Goal: Task Accomplishment & Management: Use online tool/utility

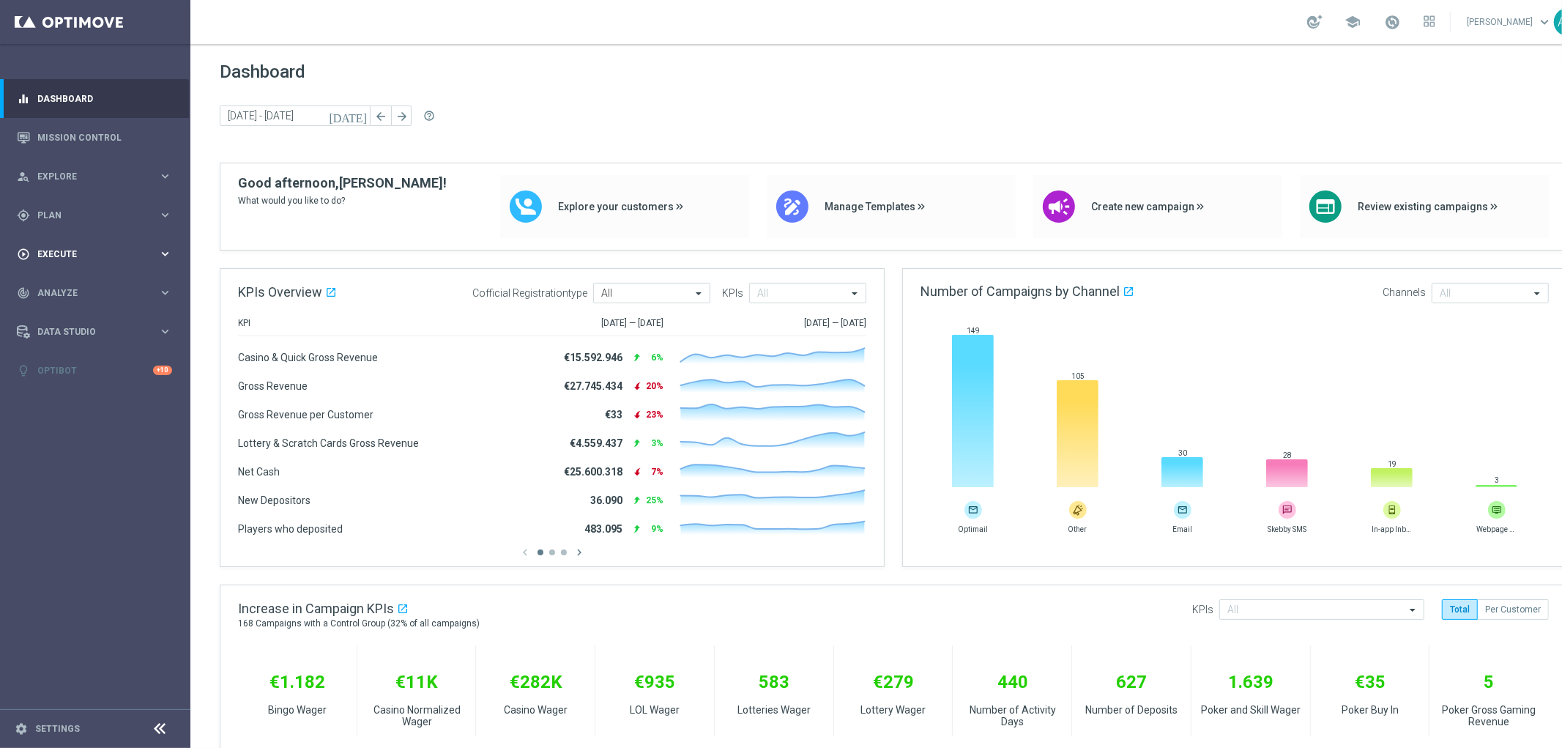
drag, startPoint x: 152, startPoint y: 208, endPoint x: 154, endPoint y: 235, distance: 27.2
click at [154, 230] on div "gps_fixed Plan keyboard_arrow_right" at bounding box center [94, 215] width 189 height 39
click at [40, 315] on link "Streams" at bounding box center [95, 311] width 114 height 12
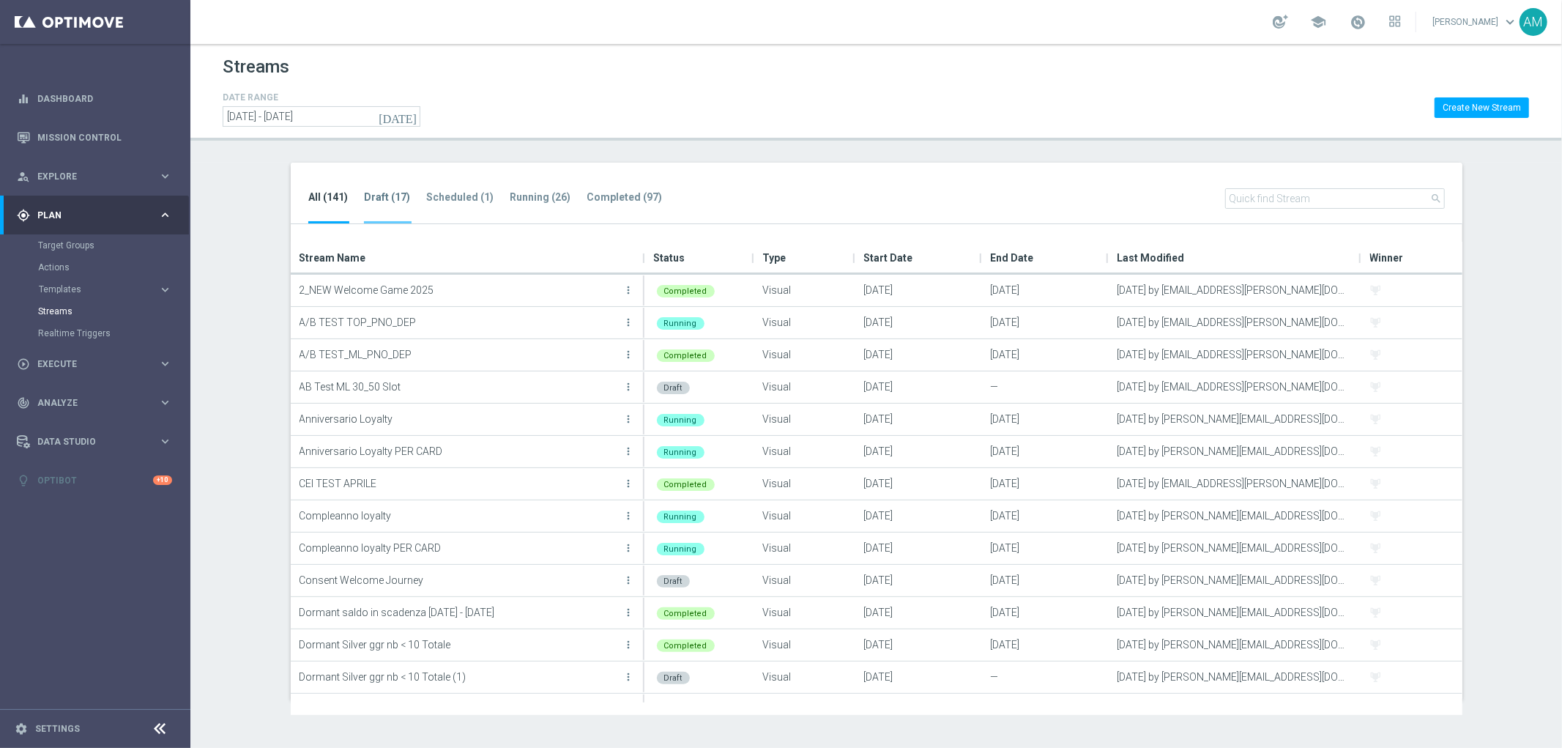
click at [382, 189] on li "Draft (17)" at bounding box center [388, 206] width 48 height 34
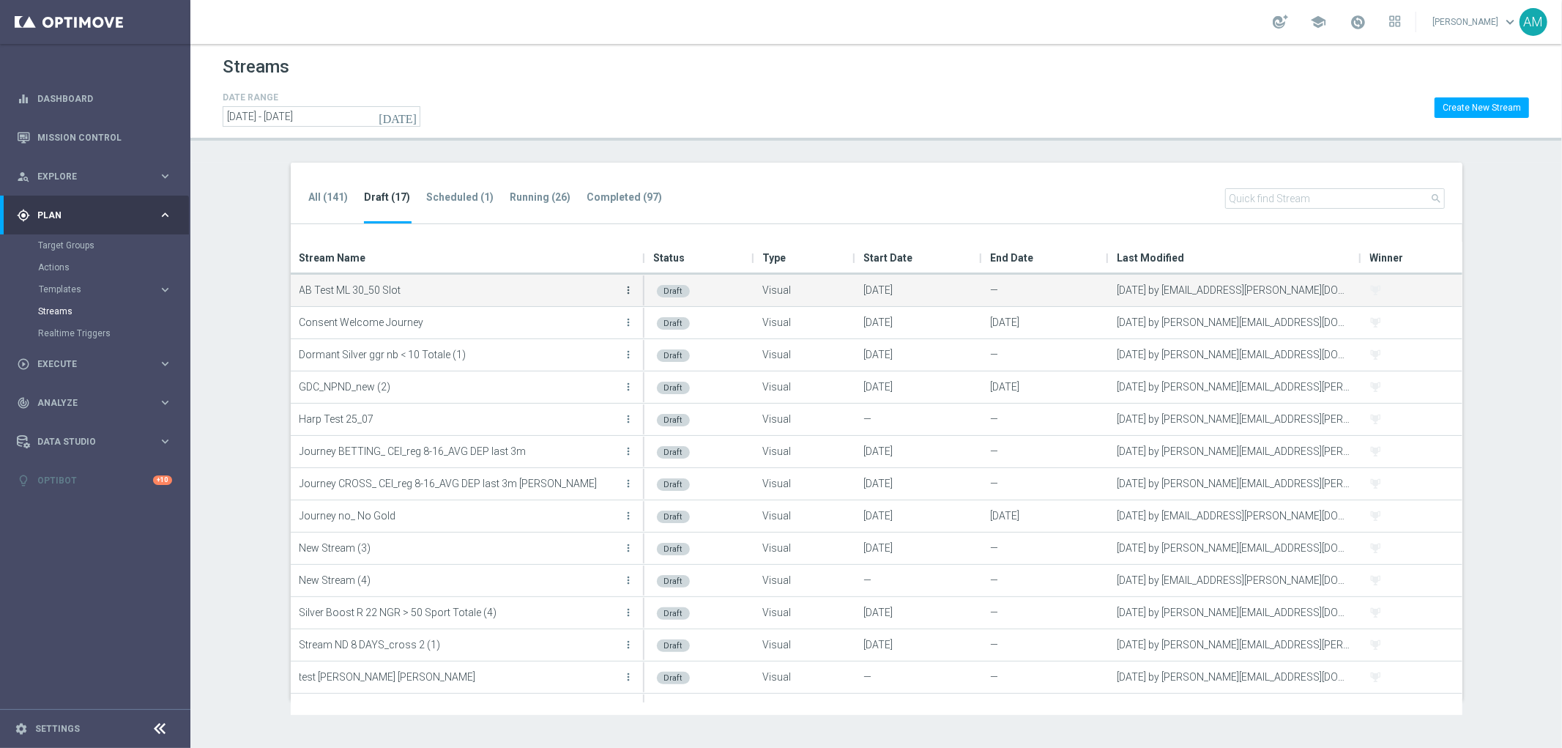
click at [625, 293] on icon "more_vert" at bounding box center [629, 290] width 12 height 12
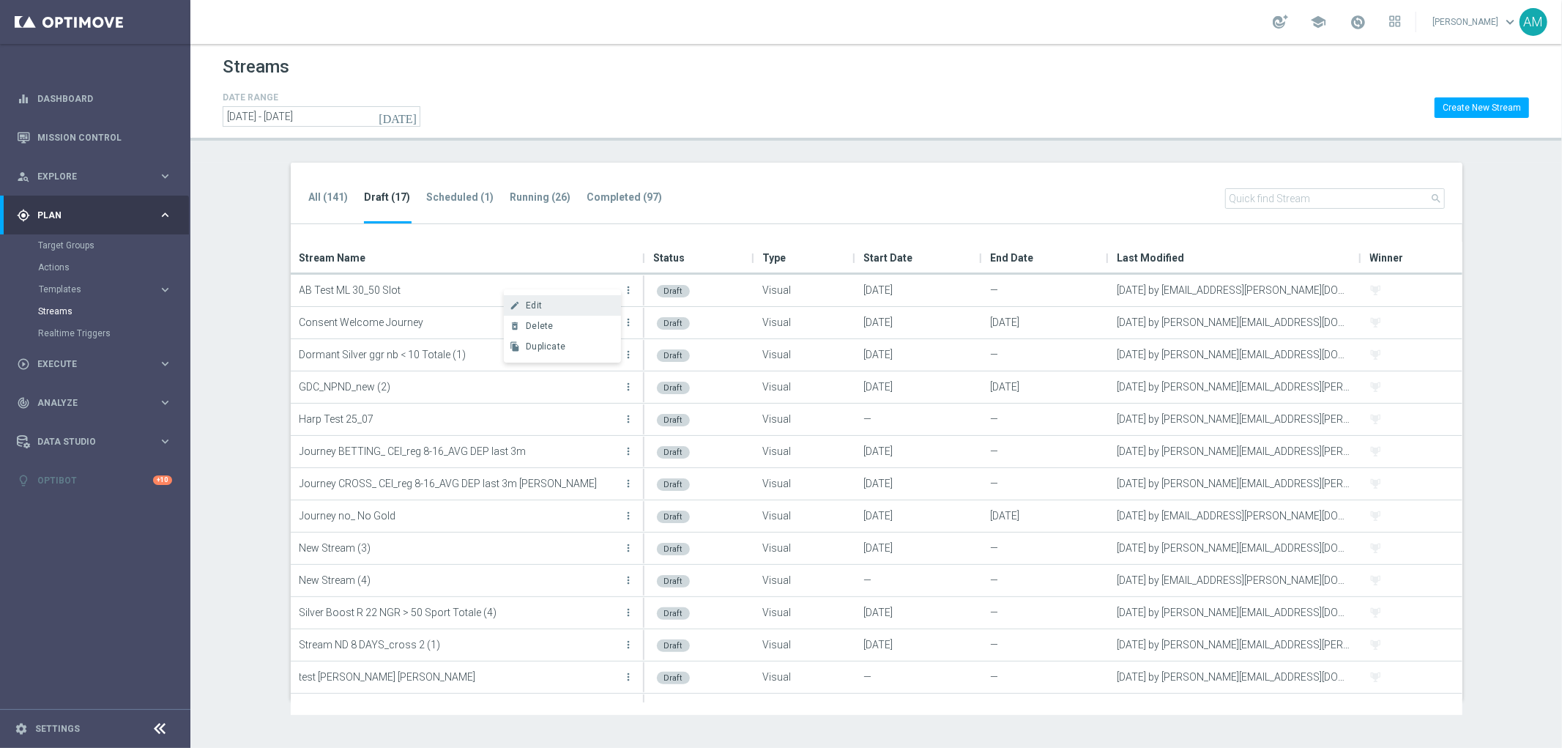
click at [579, 303] on div "Edit" at bounding box center [570, 305] width 89 height 10
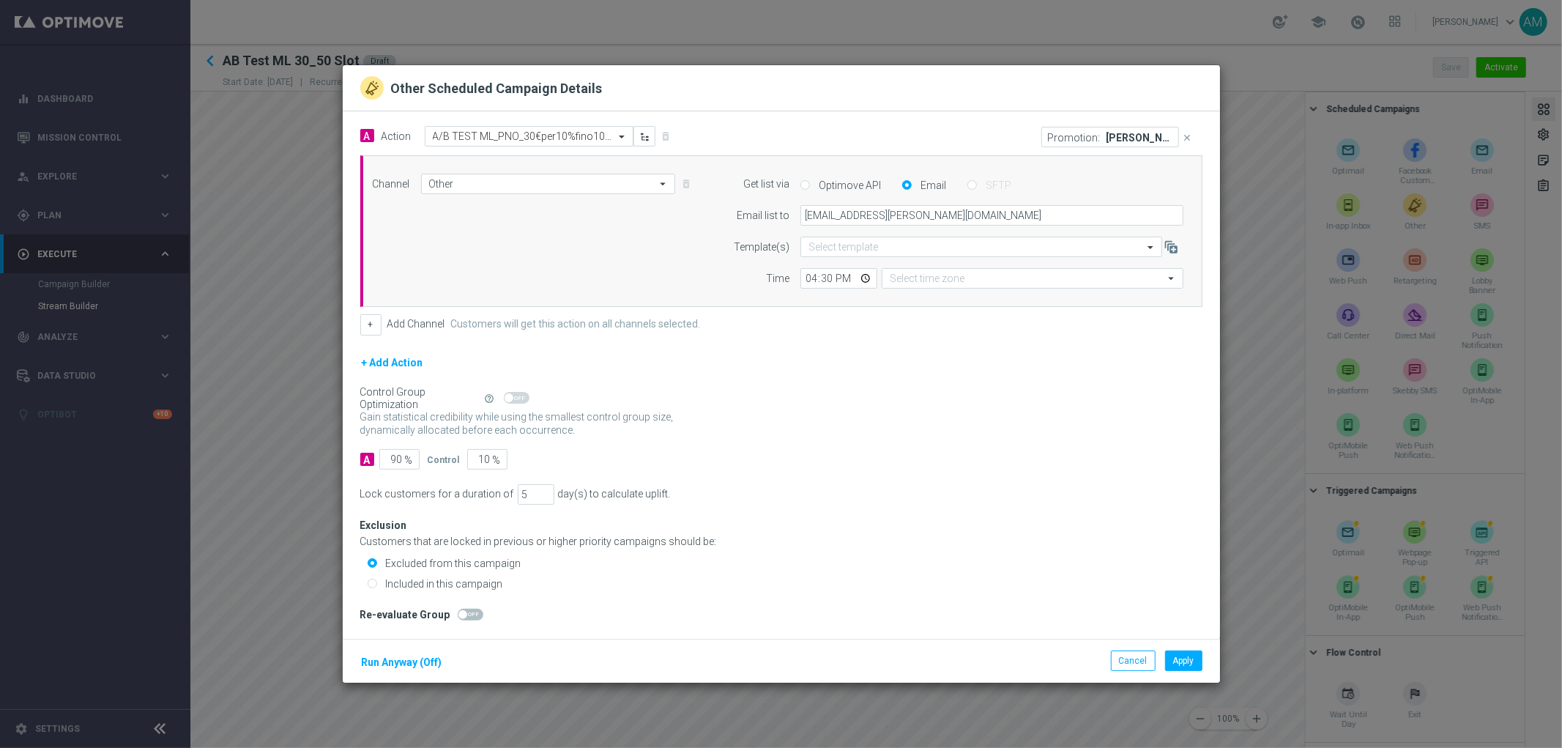
type input "Central European Time ([GEOGRAPHIC_DATA]) (UTC +02:00)"
click at [1255, 243] on modal-container "Other Scheduled Campaign Details A Action Select action A/B TEST ML_PNO_30€per1…" at bounding box center [781, 374] width 1562 height 748
click at [1132, 667] on button "Cancel" at bounding box center [1133, 660] width 45 height 21
click at [1251, 344] on modal-container "Other Scheduled Campaign Details A Action Select action A/B TEST ML_PNO_30€per1…" at bounding box center [781, 374] width 1562 height 748
click at [1134, 661] on button "Cancel" at bounding box center [1133, 660] width 45 height 21
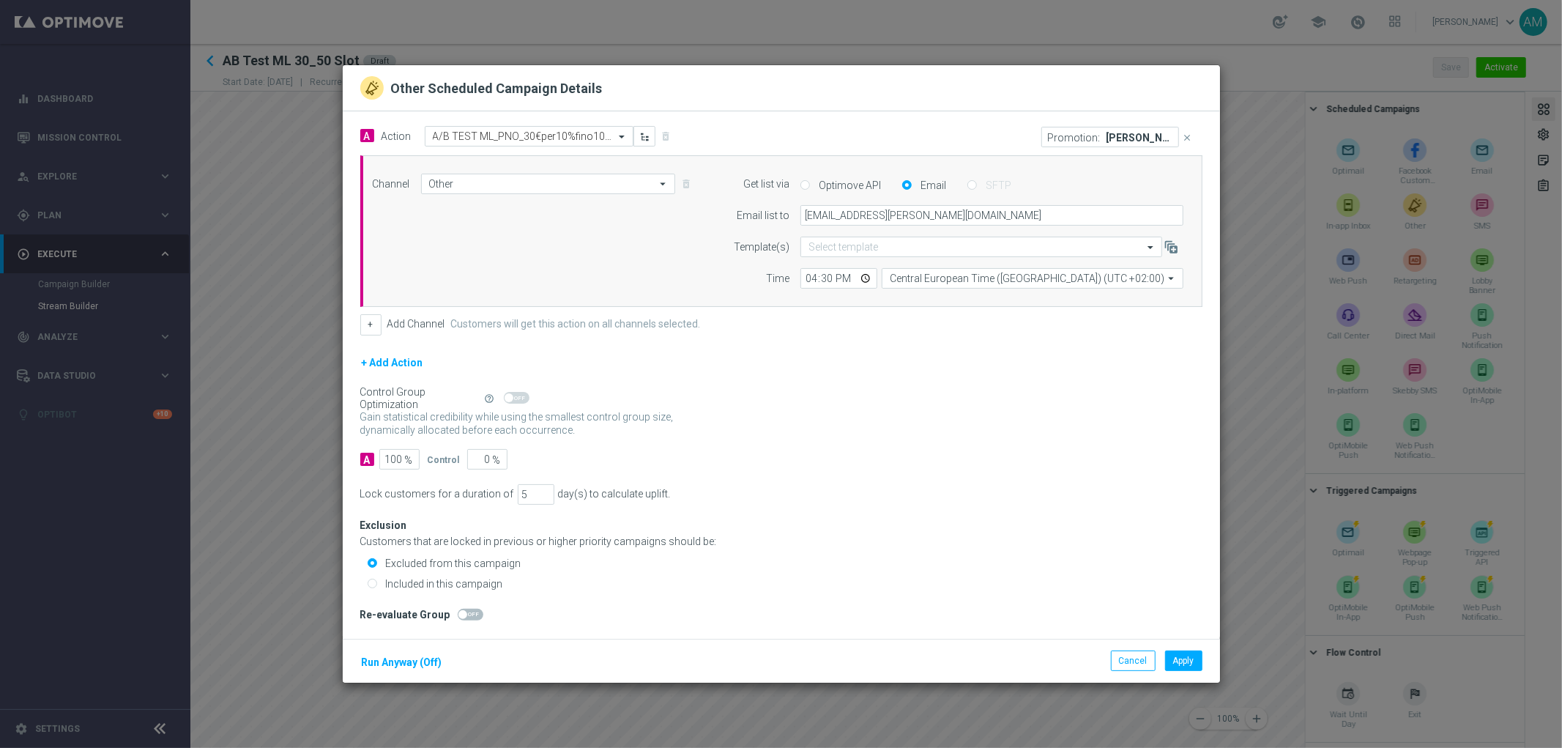
drag, startPoint x: 539, startPoint y: 428, endPoint x: 530, endPoint y: 428, distance: 9.5
click at [530, 428] on p "Gain higher response rates by matching the most effective action with each cust…" at bounding box center [525, 430] width 330 height 40
click at [728, 429] on div "Gain statistical credibility while using the smallest control group size, dynam…" at bounding box center [781, 424] width 842 height 35
click at [1140, 667] on button "Cancel" at bounding box center [1133, 660] width 45 height 21
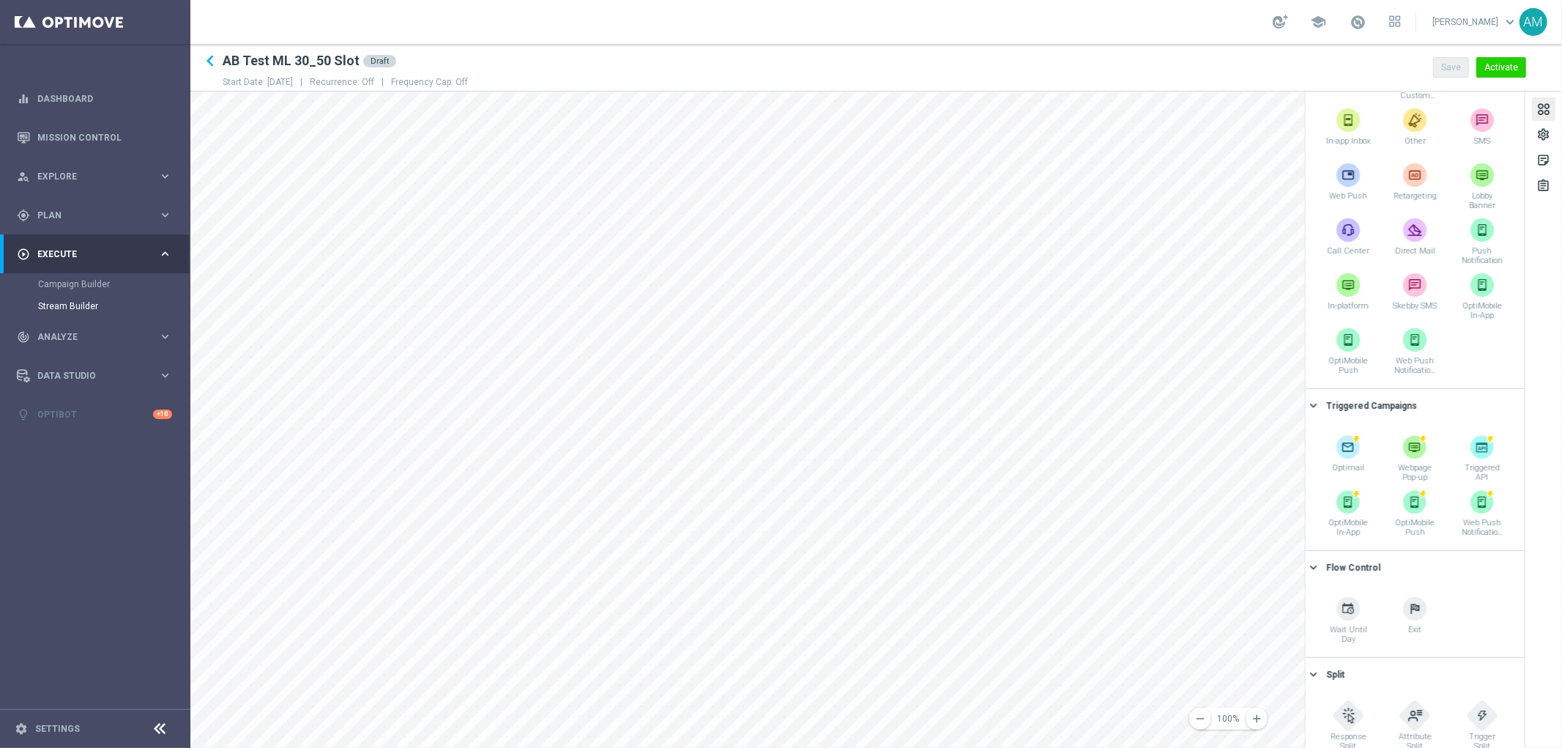
scroll to position [100, 0]
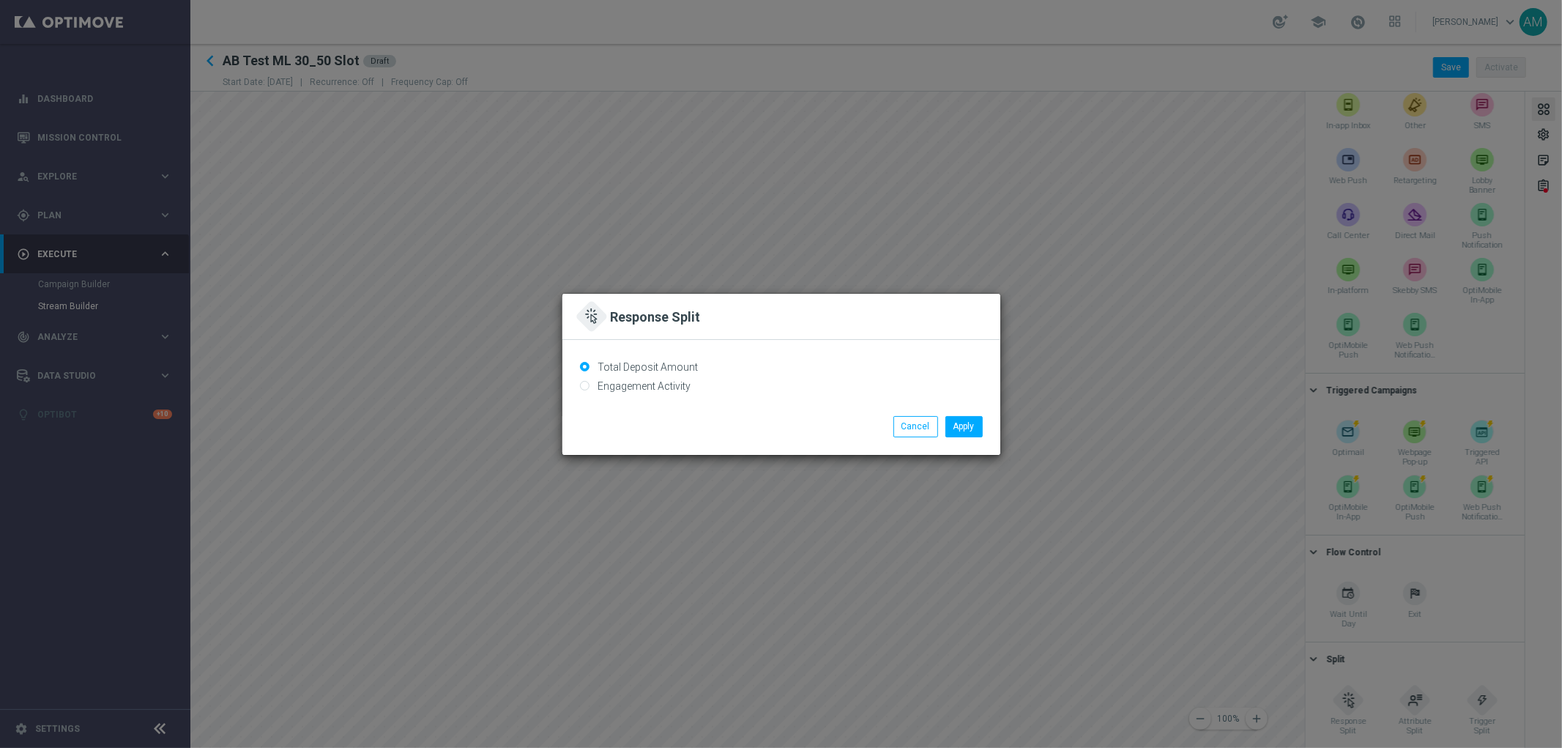
click at [674, 393] on fieldset "Engagement Activity" at bounding box center [781, 388] width 403 height 19
click at [672, 387] on label "Engagement Activity" at bounding box center [643, 385] width 97 height 13
click at [590, 387] on input "Engagement Activity" at bounding box center [585, 387] width 10 height 10
radio input "true"
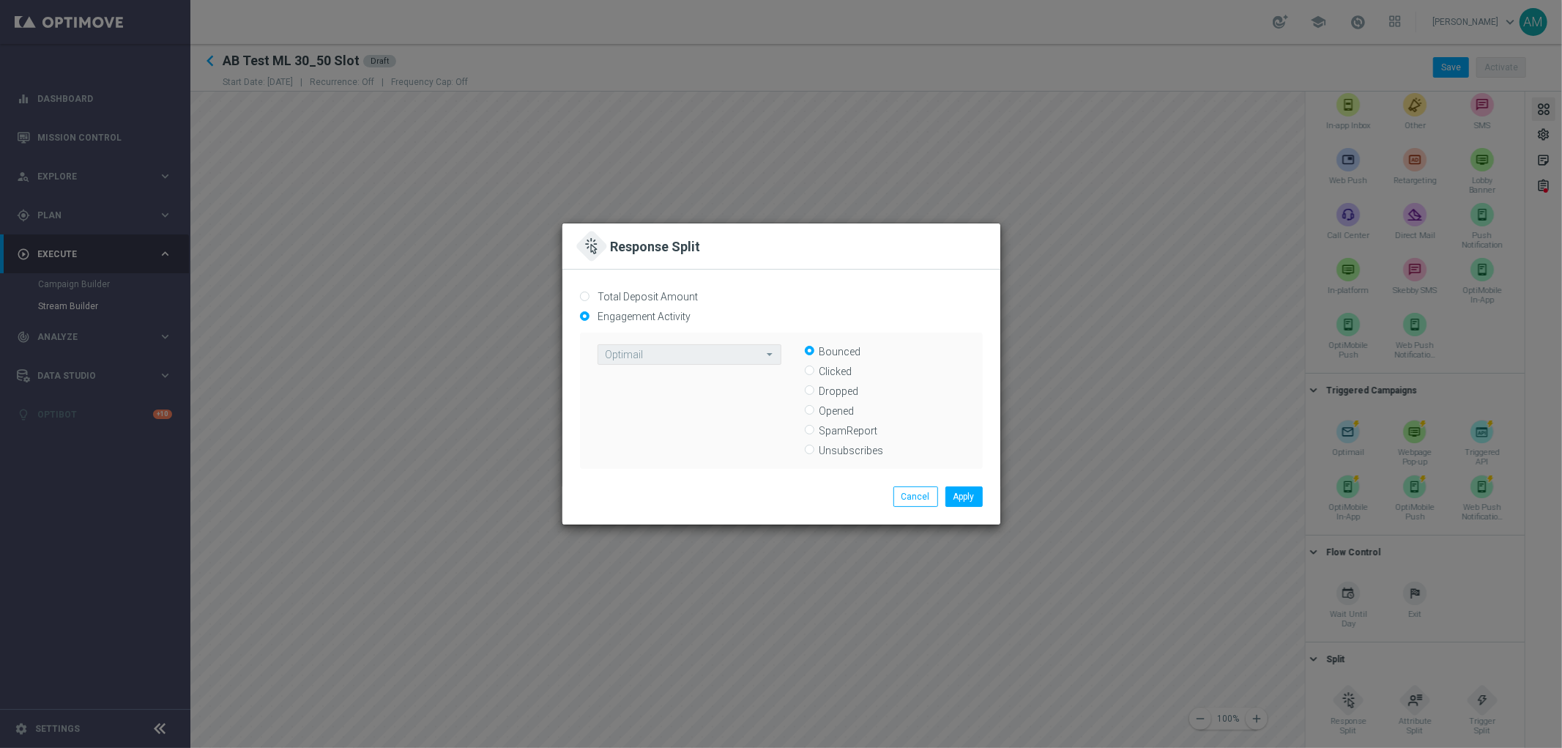
click at [763, 359] on span at bounding box center [772, 354] width 18 height 12
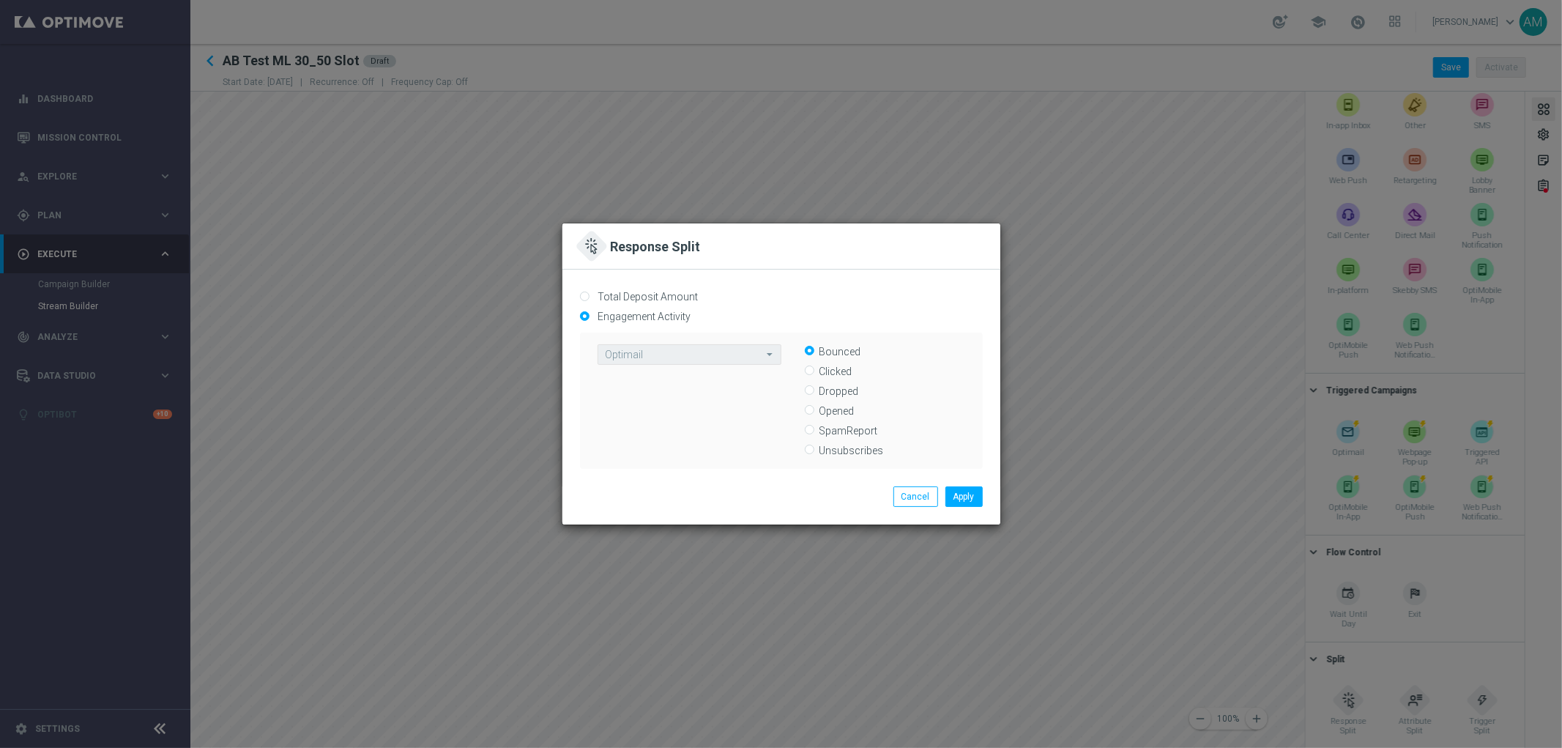
click at [927, 481] on div "Total Deposit Amount Engagement Activity Select Channel Optimail Bounced Clicke…" at bounding box center [782, 378] width 438 height 217
click at [916, 500] on button "Cancel" at bounding box center [916, 496] width 45 height 21
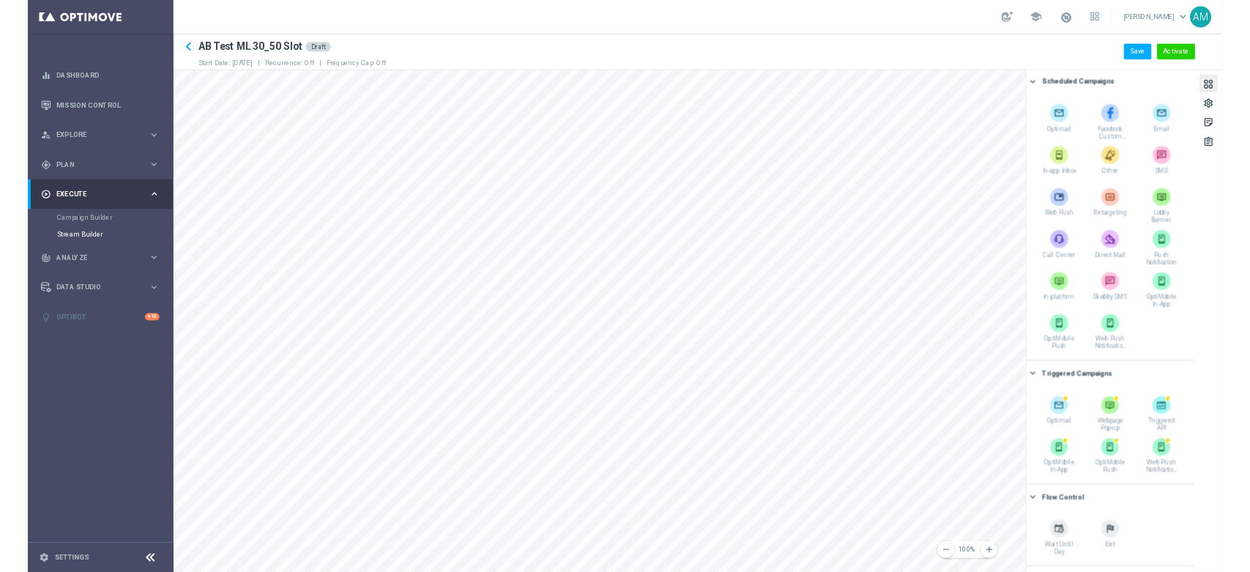
scroll to position [0, 0]
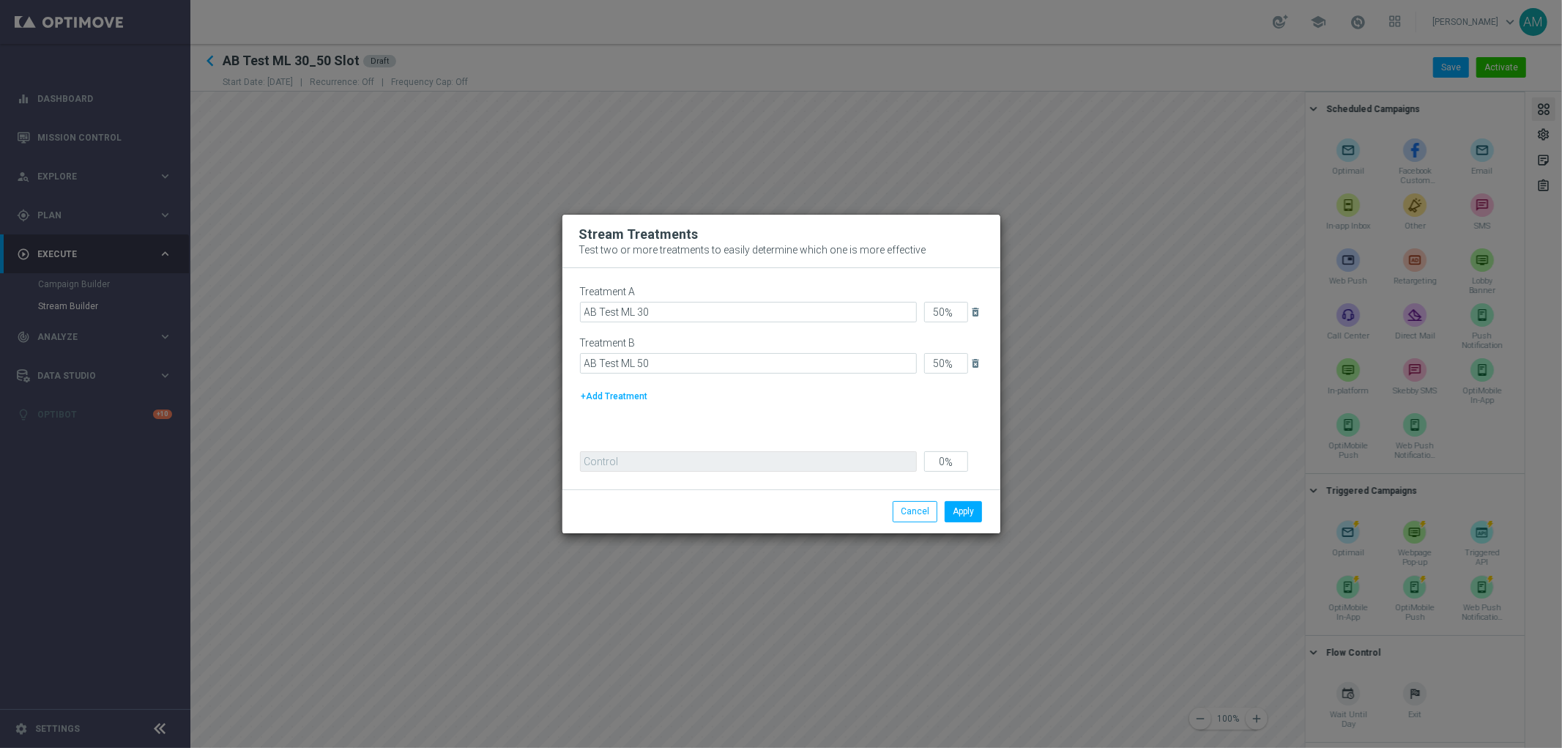
click at [645, 393] on button "+Add Treatment" at bounding box center [615, 396] width 70 height 16
type input "34"
type input "33"
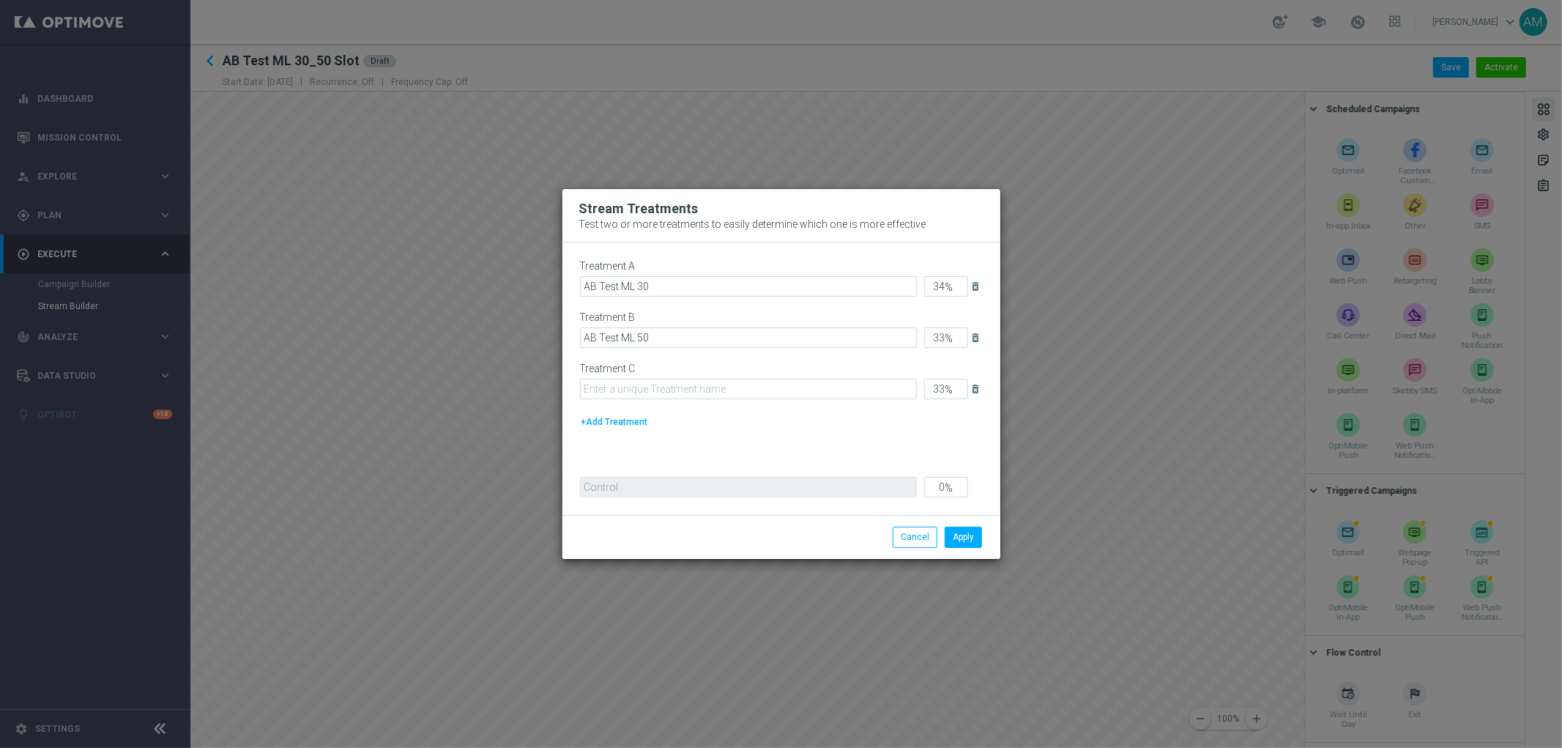
click at [632, 421] on button "+Add Treatment" at bounding box center [615, 422] width 70 height 16
type input "25"
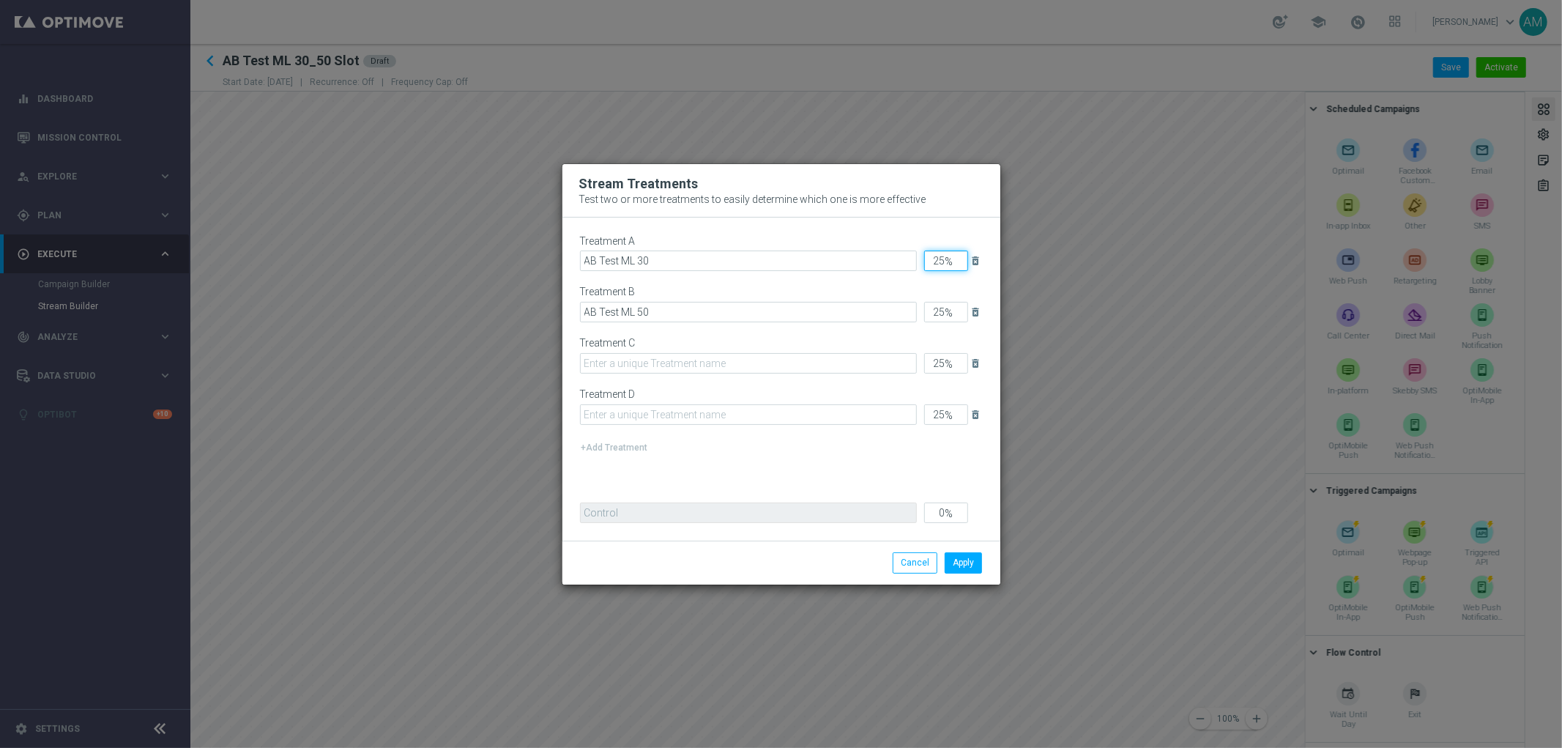
click at [949, 255] on input "25" at bounding box center [946, 261] width 44 height 21
type input "2"
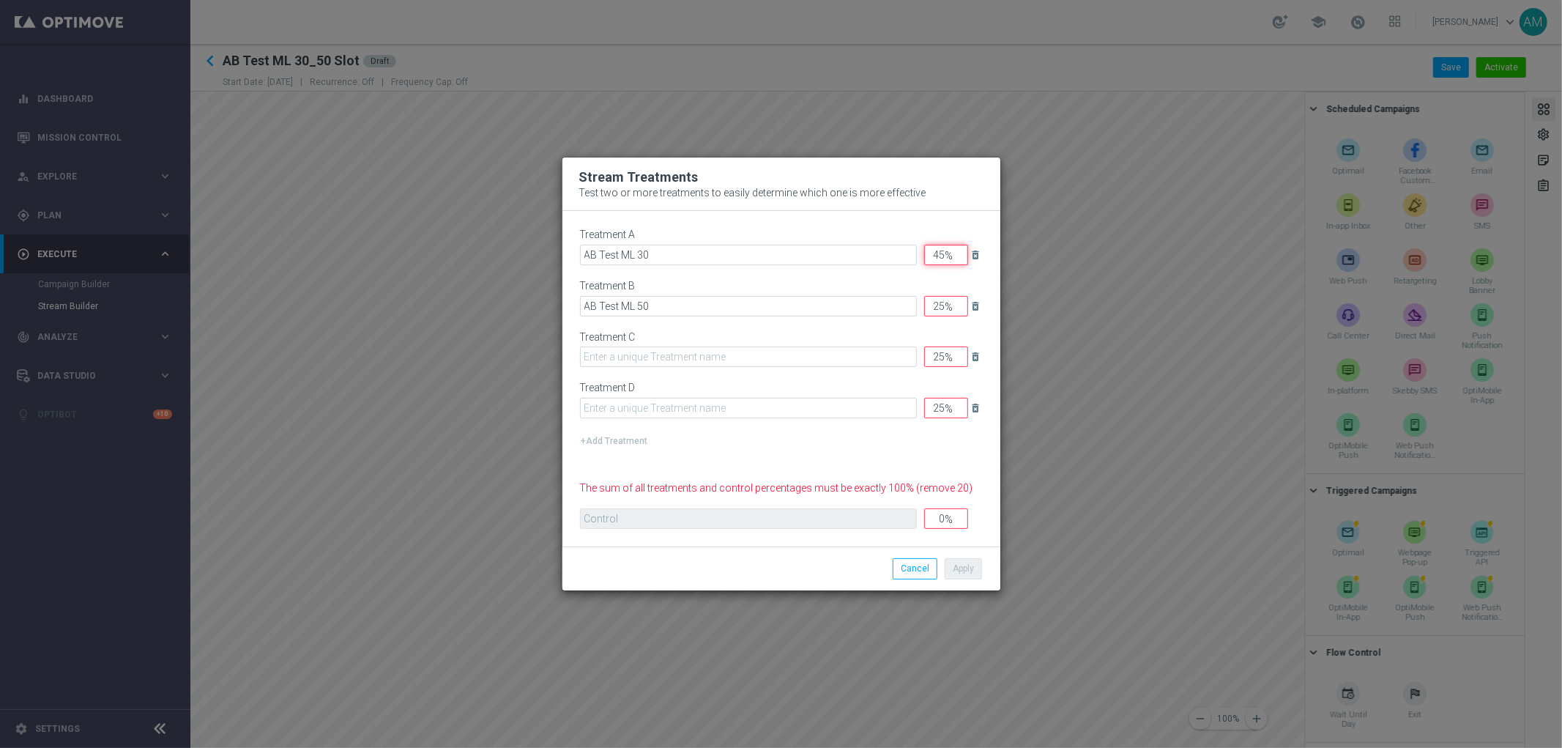
type input "45"
click at [943, 306] on input "25" at bounding box center [946, 306] width 44 height 21
type input "2"
type input "45"
click at [941, 363] on input "25" at bounding box center [946, 356] width 44 height 21
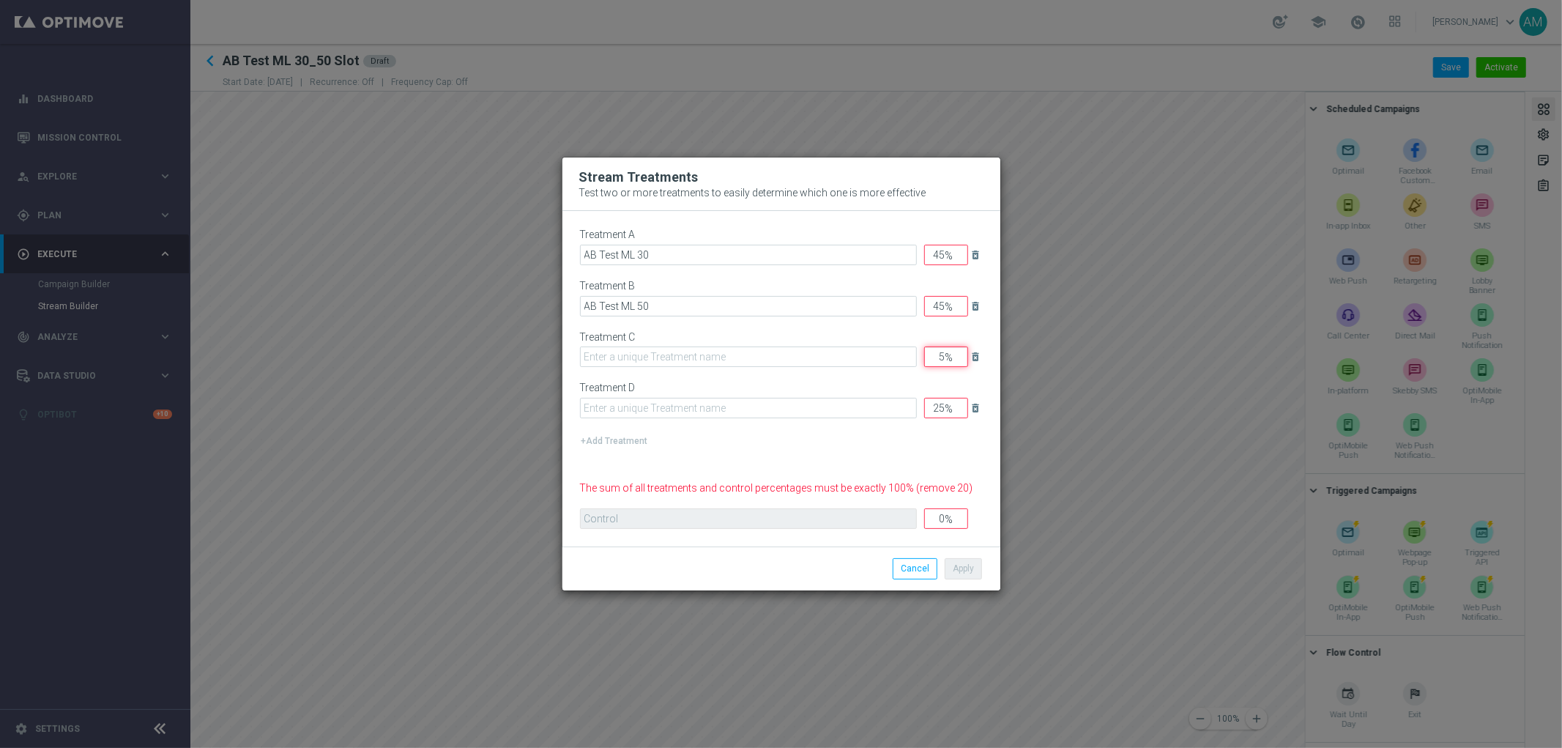
type input "5"
click at [940, 406] on input "25" at bounding box center [946, 408] width 44 height 21
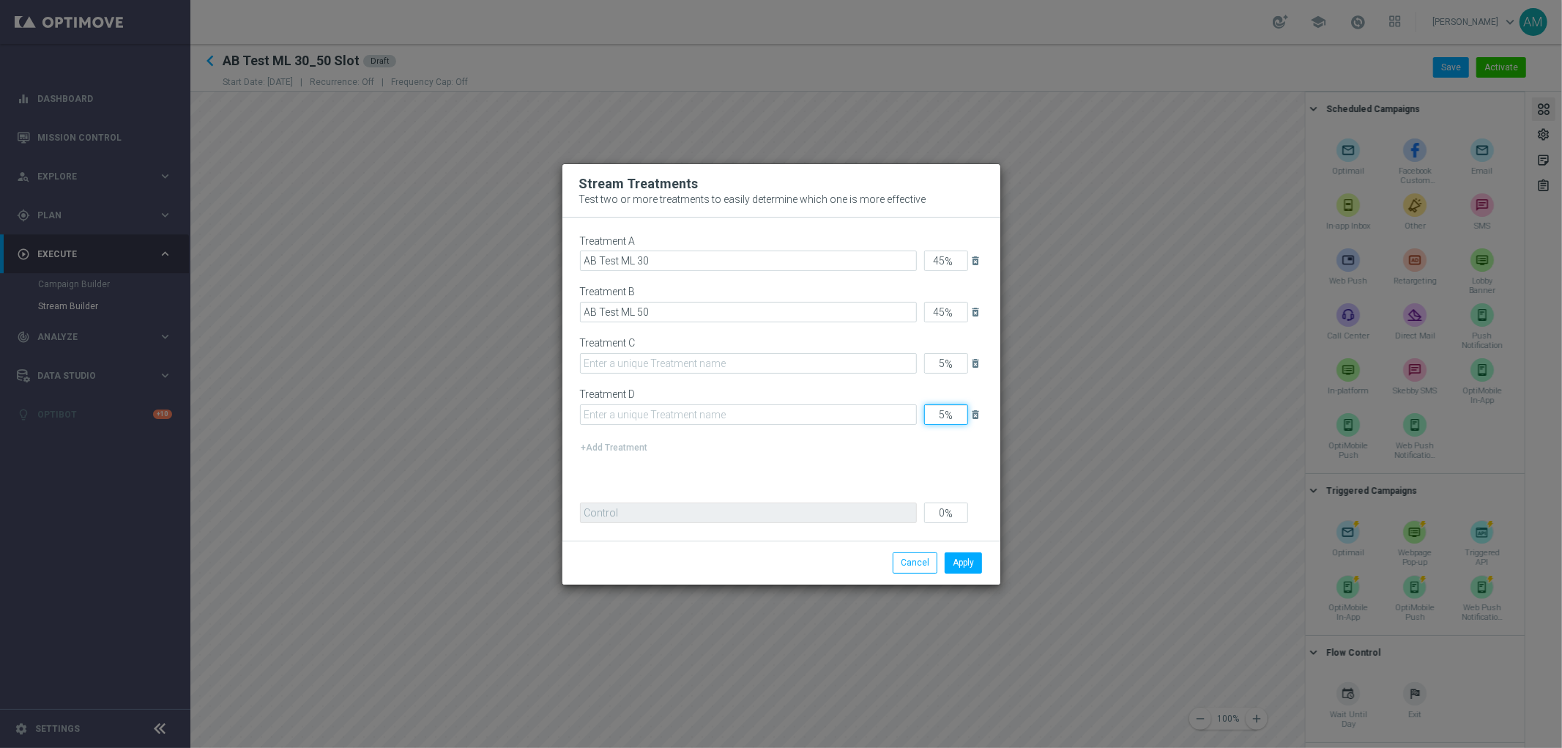
type input "5"
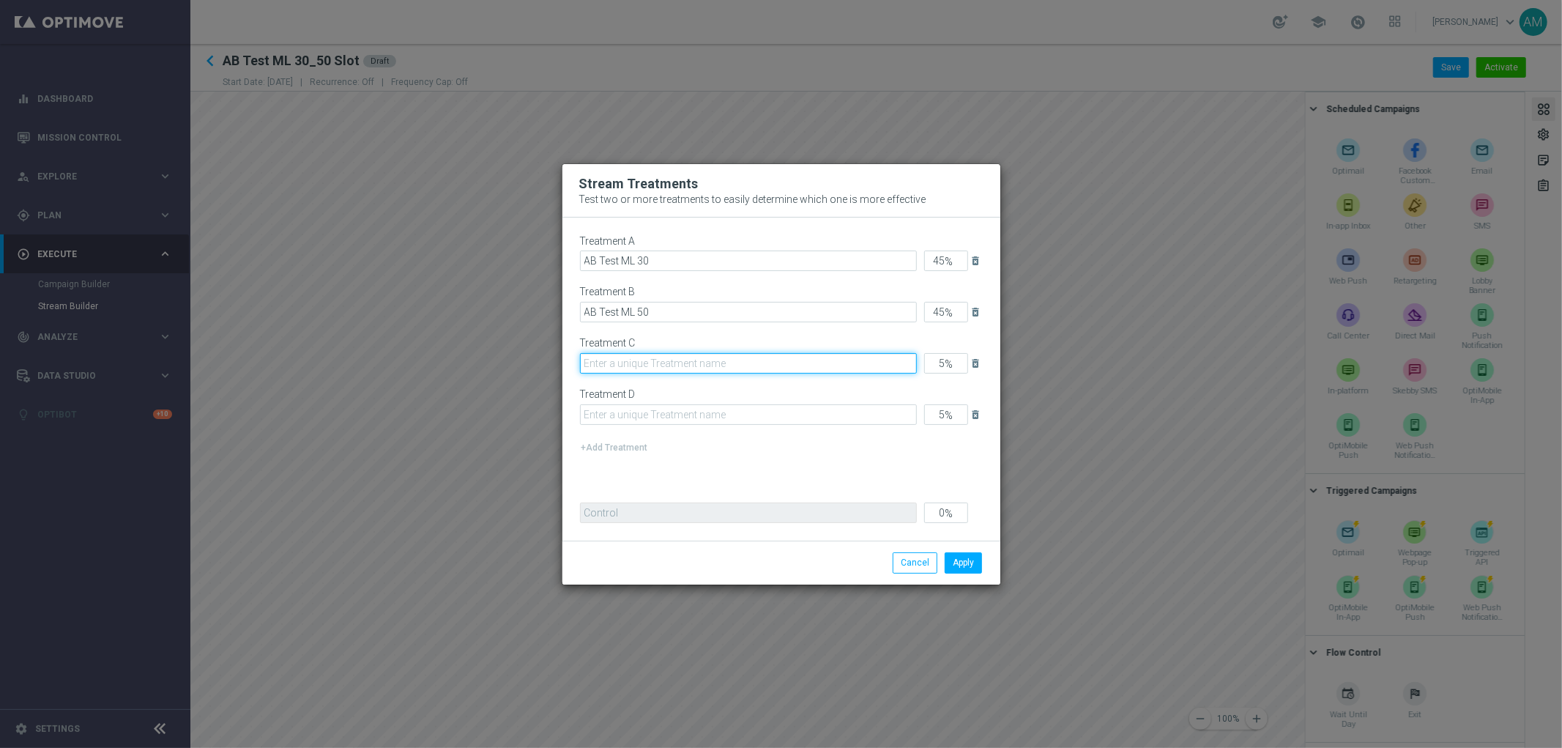
click at [663, 359] on input "text" at bounding box center [748, 363] width 337 height 21
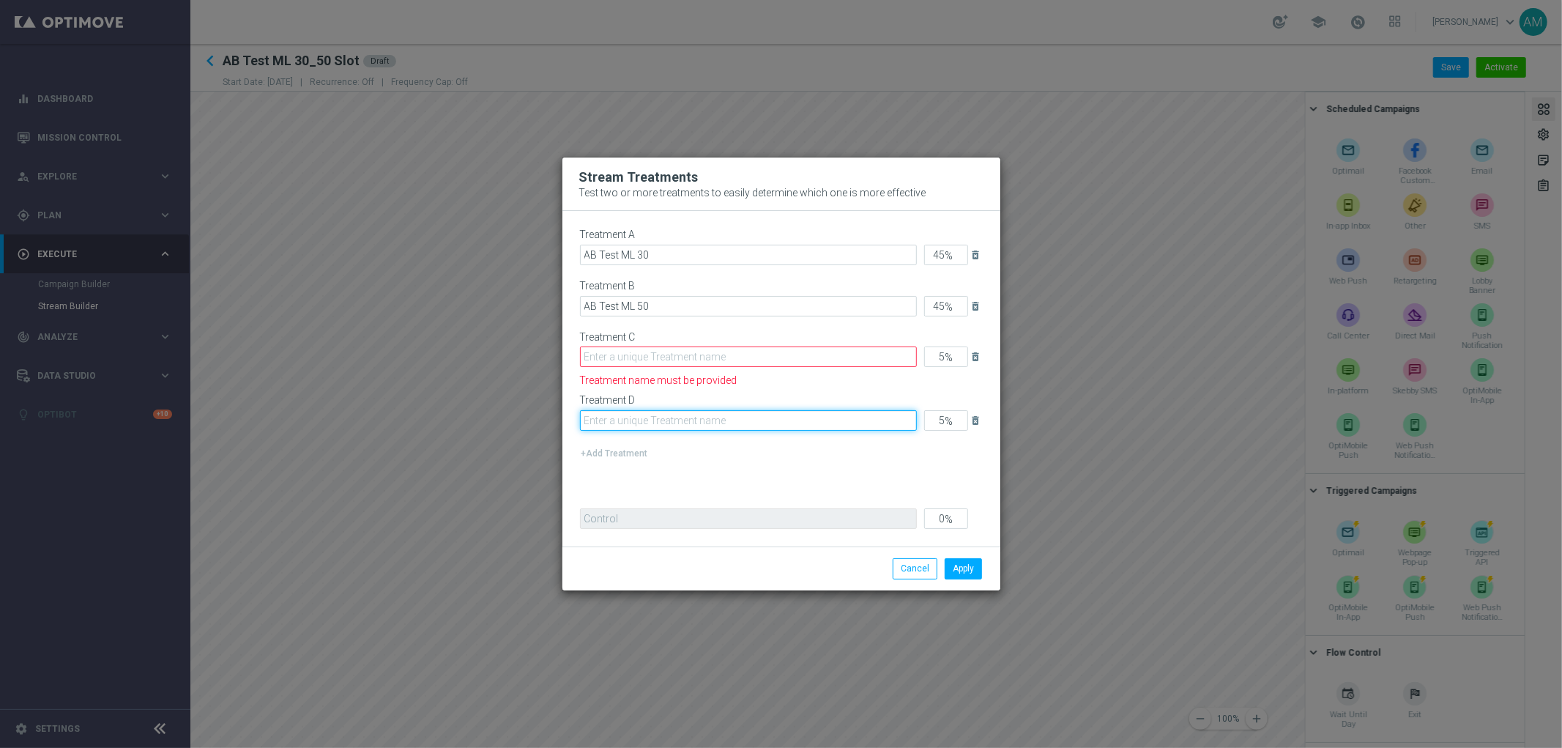
click at [686, 411] on input "text" at bounding box center [748, 420] width 337 height 21
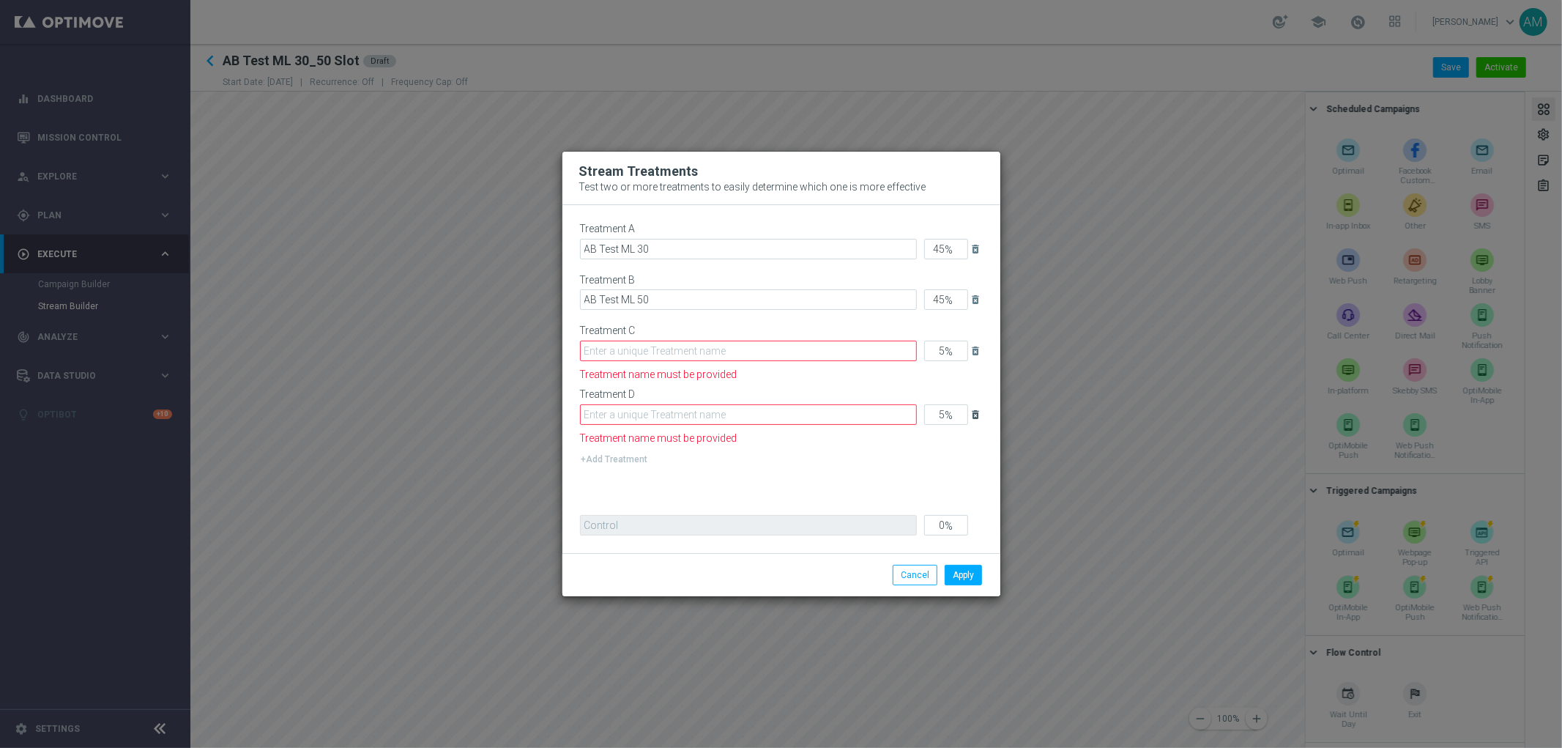
click at [979, 416] on icon "delete_forever" at bounding box center [977, 415] width 12 height 12
type input "34"
type input "33"
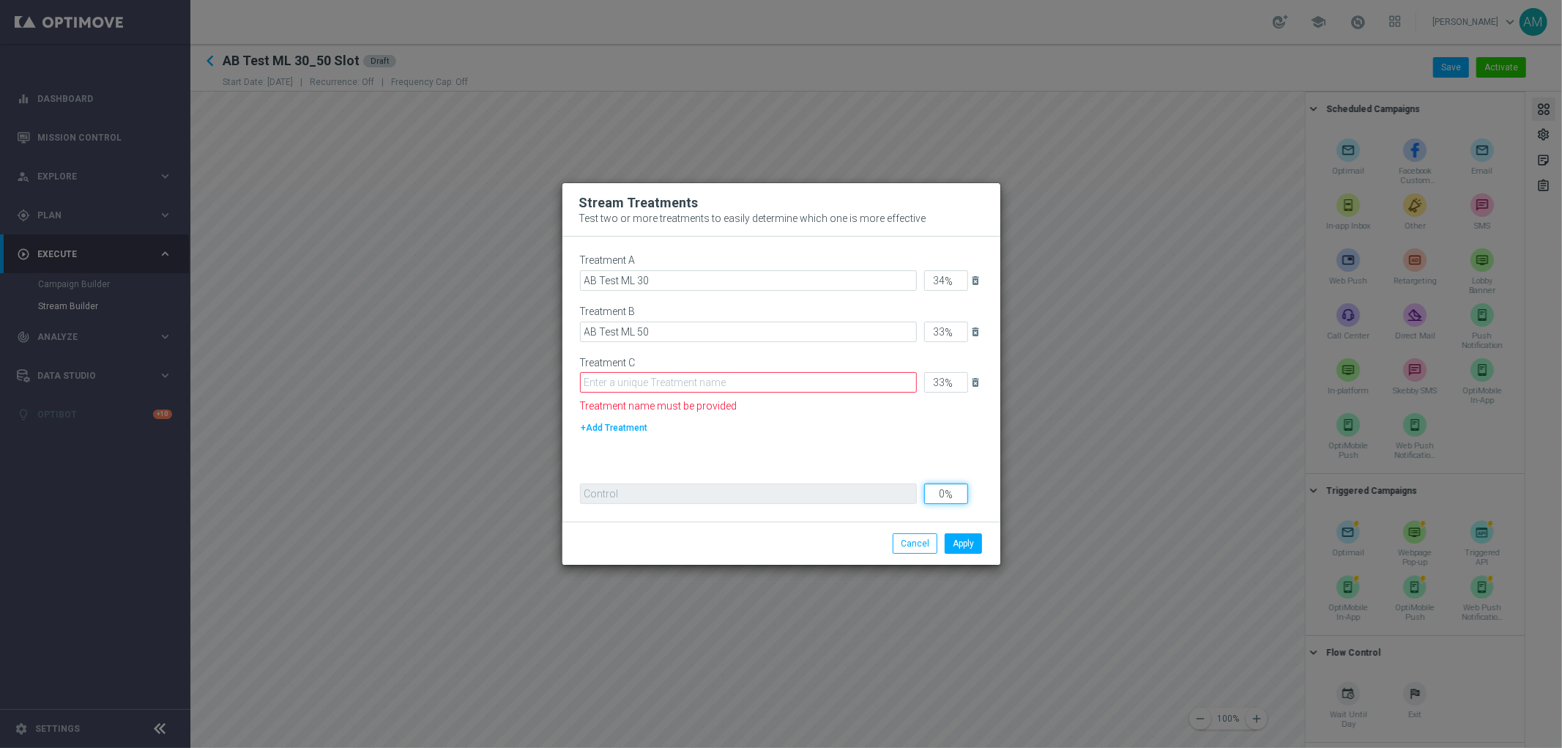
click at [949, 491] on input "0" at bounding box center [946, 493] width 44 height 21
click at [820, 379] on input "text" at bounding box center [748, 382] width 337 height 21
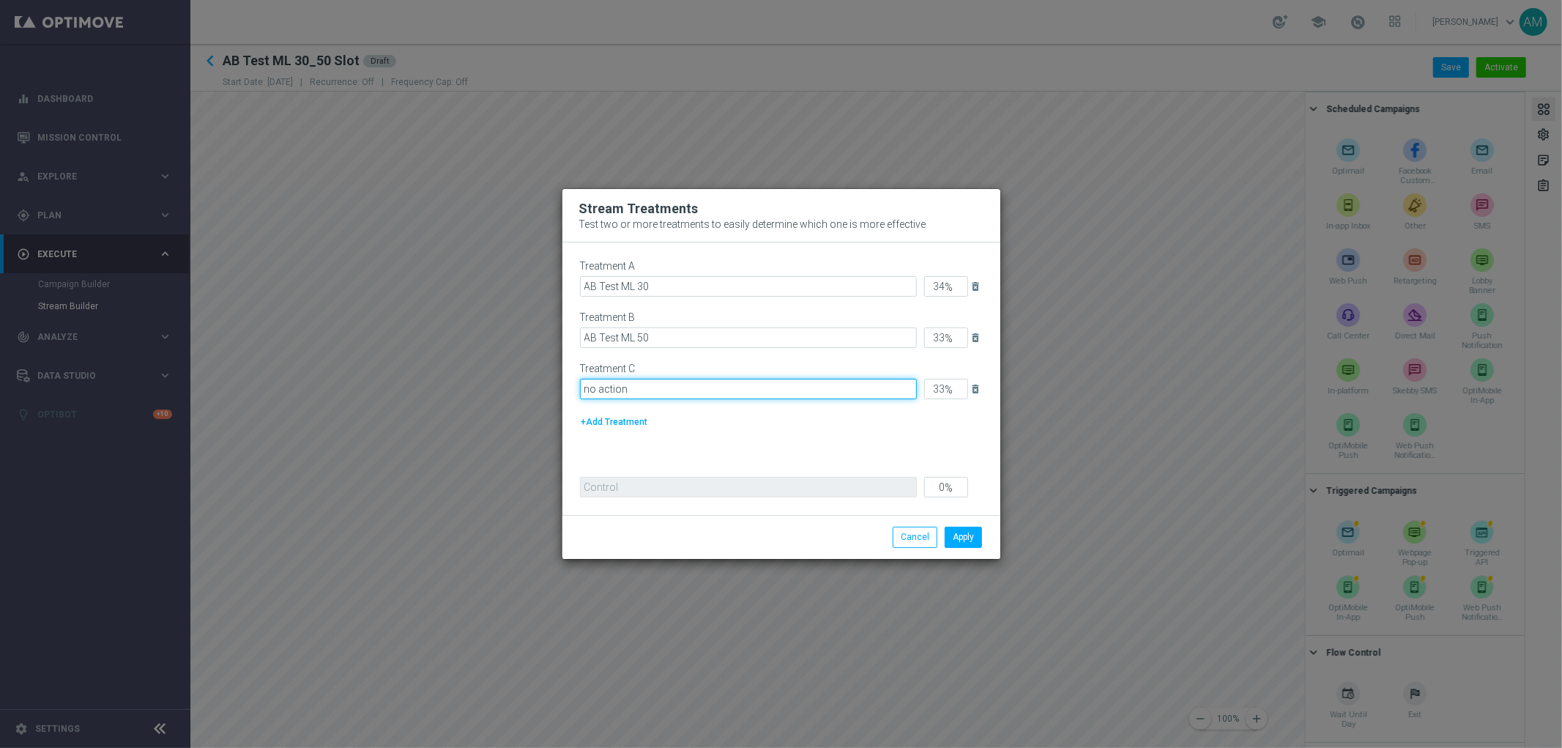
type input "no action"
